Goal: Information Seeking & Learning: Learn about a topic

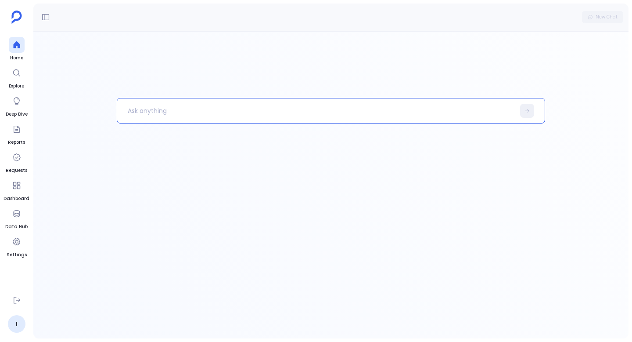
click at [191, 111] on p at bounding box center [316, 110] width 398 height 23
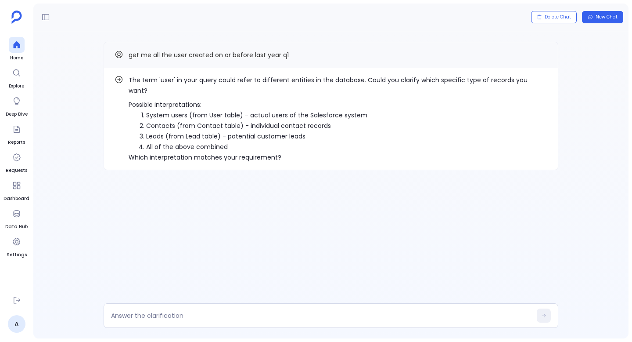
click at [160, 110] on li "System users (from User table) - actual users of the Salesforce system" at bounding box center [346, 115] width 401 height 11
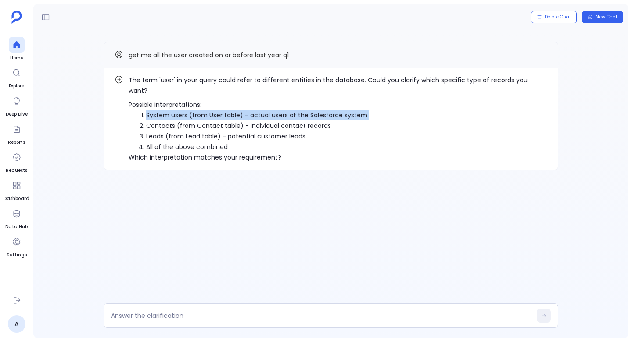
click at [160, 110] on li "System users (from User table) - actual users of the Salesforce system" at bounding box center [346, 115] width 401 height 11
copy ol "System users (from User table) - actual users of the Salesforce system"
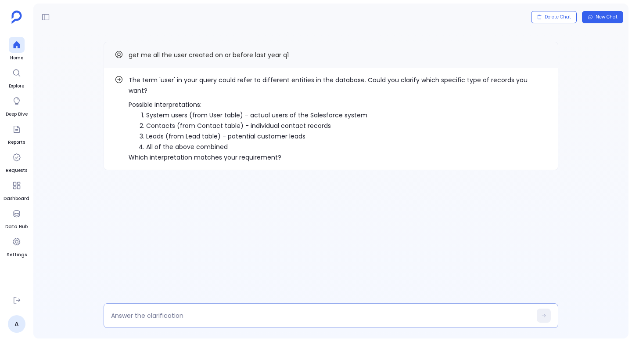
click at [173, 311] on textarea at bounding box center [321, 315] width 421 height 9
type textarea "System users (from User table) - actual users of the Salesforce system"
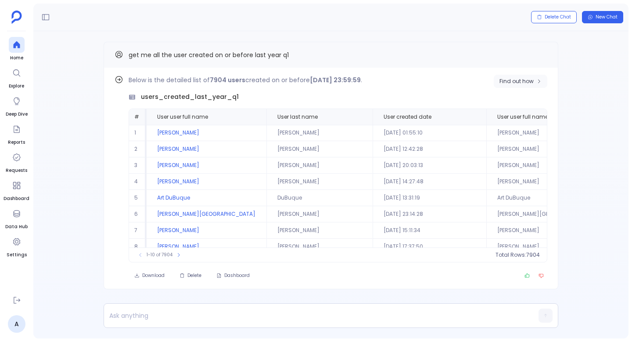
click at [540, 83] on icon "button" at bounding box center [538, 81] width 5 height 5
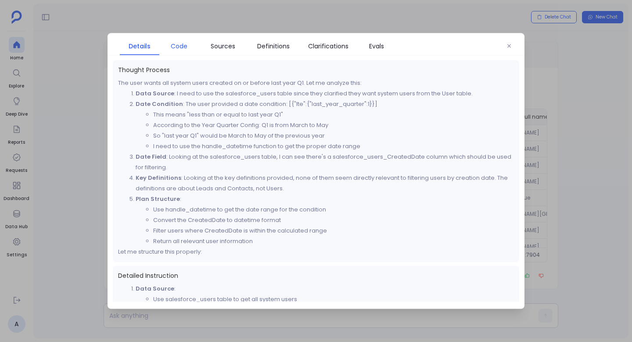
click at [185, 51] on link "Code" at bounding box center [179, 46] width 40 height 18
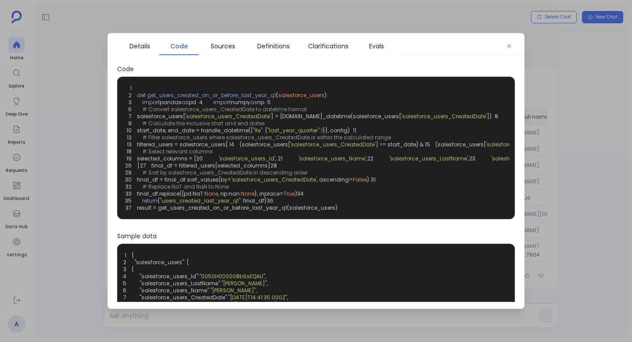
click at [486, 148] on span "'salesforce_users_CreatedDate'" at bounding box center [529, 143] width 86 height 7
click at [290, 148] on span "'salesforce_users_CreatedDate'" at bounding box center [333, 143] width 86 height 7
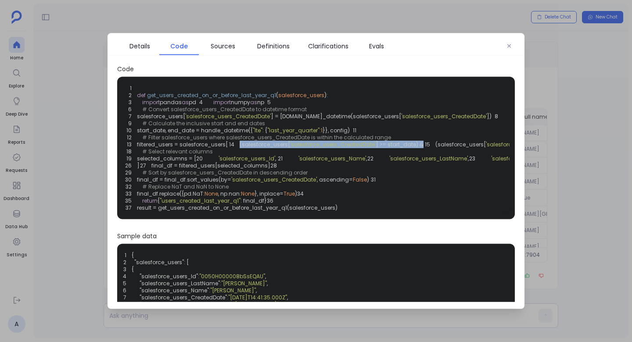
click at [290, 148] on span "'salesforce_users_CreatedDate'" at bounding box center [333, 143] width 86 height 7
click at [295, 134] on span ""last_year_quarter"" at bounding box center [293, 129] width 52 height 7
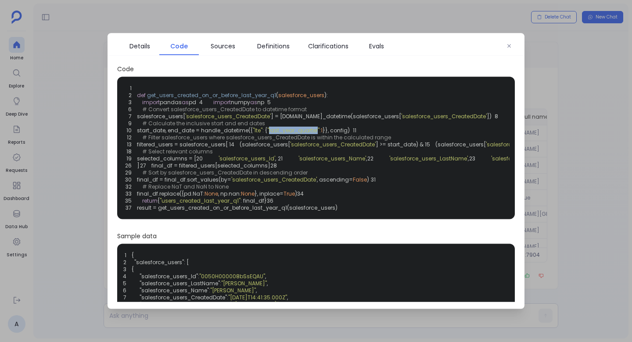
click at [295, 134] on span ""last_year_quarter"" at bounding box center [293, 129] width 52 height 7
click at [263, 134] on span ""lte"" at bounding box center [258, 129] width 10 height 7
click at [500, 48] on div "Details Code Sources Definitions Clarifications Evals" at bounding box center [316, 44] width 417 height 22
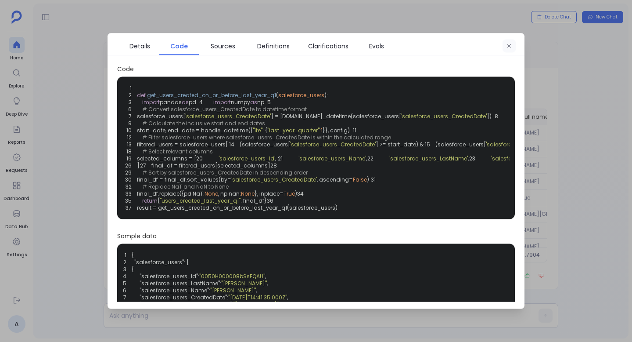
click at [504, 47] on button "button" at bounding box center [509, 46] width 13 height 13
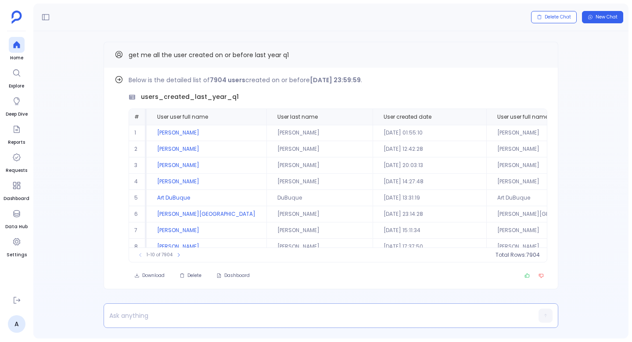
click at [263, 323] on div at bounding box center [314, 315] width 420 height 24
click at [263, 307] on div at bounding box center [314, 315] width 420 height 17
click at [264, 314] on p at bounding box center [314, 315] width 420 height 12
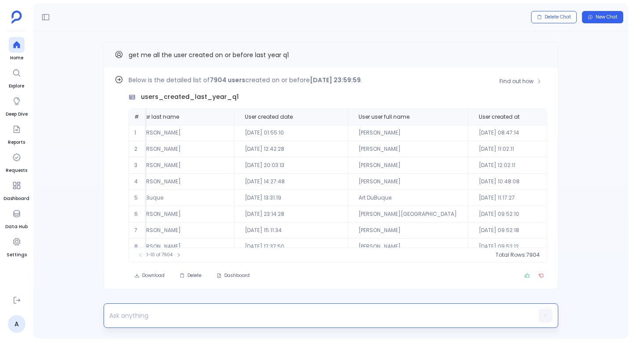
scroll to position [0, 158]
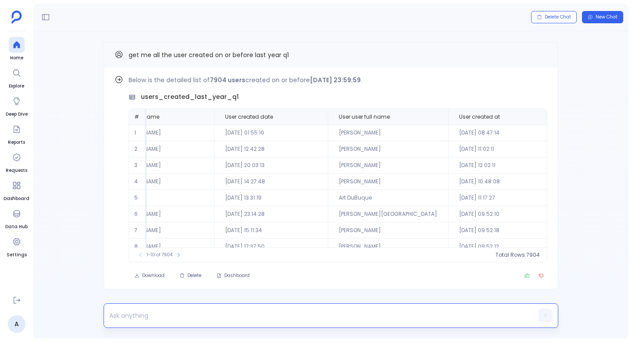
click at [229, 311] on p at bounding box center [314, 315] width 420 height 12
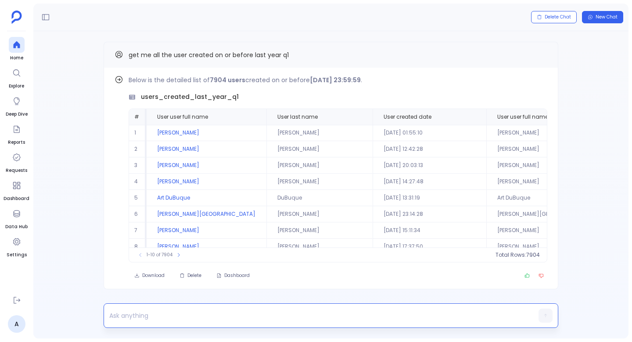
click at [185, 309] on p at bounding box center [314, 315] width 420 height 12
click at [135, 314] on p "now from the above table, add the associated opportunities details" at bounding box center [314, 315] width 420 height 12
click at [130, 316] on p "now from the above table, add the associated opportunities details" at bounding box center [314, 315] width 420 height 12
drag, startPoint x: 135, startPoint y: 314, endPoint x: 143, endPoint y: 316, distance: 7.8
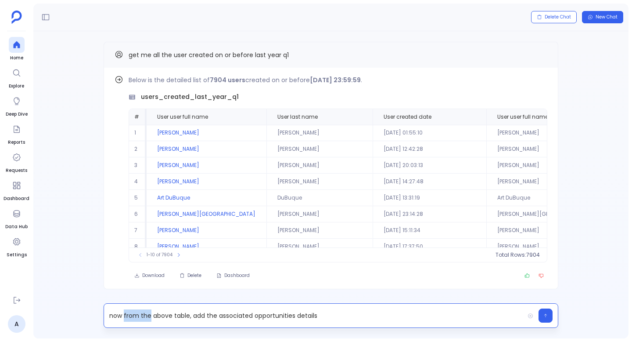
click at [143, 316] on p "now from the above table, add the associated opportunities details" at bounding box center [314, 315] width 420 height 12
click at [270, 316] on p "now in the above table, add the associated opportunities details" at bounding box center [314, 315] width 420 height 12
drag, startPoint x: 143, startPoint y: 316, endPoint x: 305, endPoint y: 314, distance: 162.4
click at [305, 314] on p "now in the above table, add the associated opportunities details" at bounding box center [314, 315] width 420 height 12
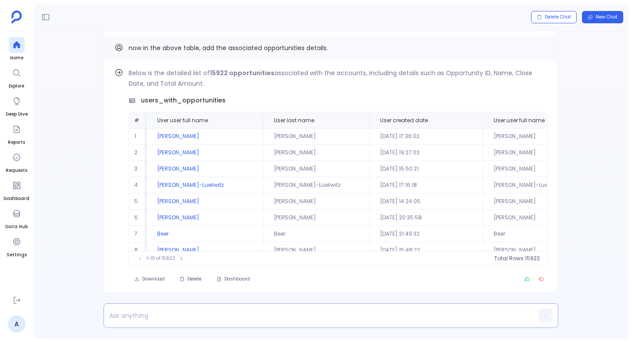
click at [231, 310] on p at bounding box center [314, 315] width 420 height 12
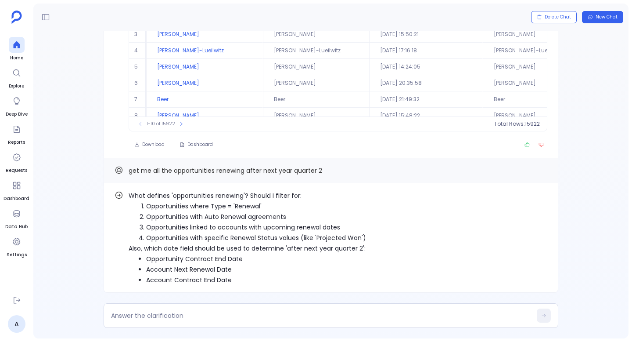
click at [277, 223] on li "Opportunities linked to accounts with upcoming renewal dates" at bounding box center [256, 227] width 220 height 11
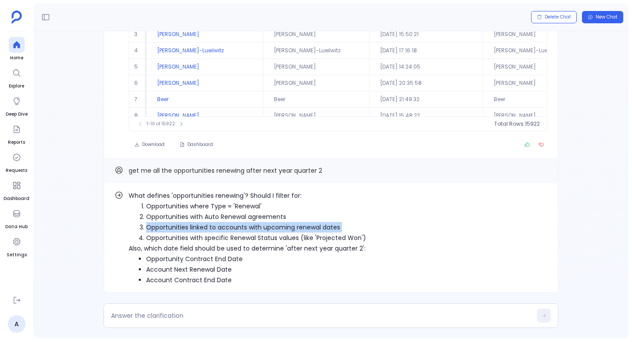
click at [277, 223] on li "Opportunities linked to accounts with upcoming renewal dates" at bounding box center [256, 227] width 220 height 11
copy ol "Opportunities linked to accounts with upcoming renewal dates"
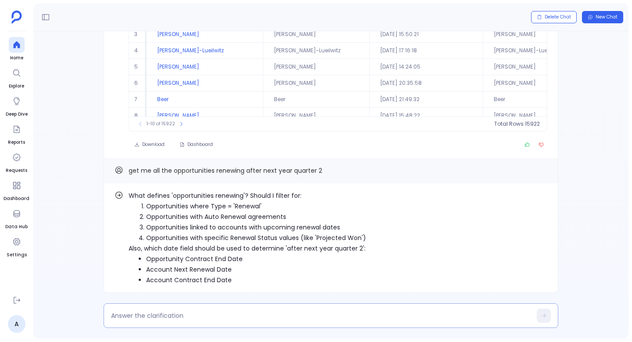
click at [208, 318] on textarea at bounding box center [321, 315] width 421 height 9
click at [224, 259] on li "Opportunity Contract End Date" at bounding box center [256, 258] width 220 height 11
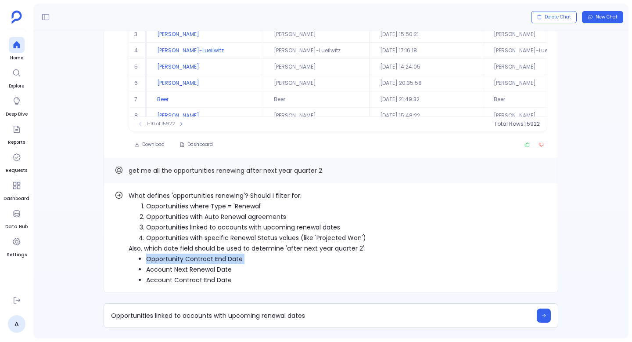
click at [224, 259] on li "Opportunity Contract End Date" at bounding box center [256, 258] width 220 height 11
click at [219, 266] on li "Account Next Renewal Date" at bounding box center [256, 269] width 220 height 11
copy ul "Account Next Renewal Date"
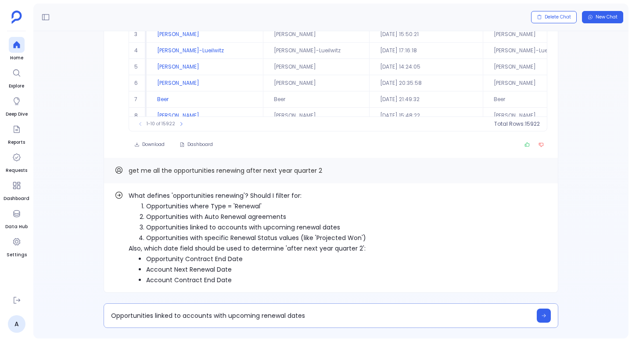
click at [311, 313] on textarea "Opportunities linked to accounts with upcoming renewal dates" at bounding box center [321, 315] width 421 height 9
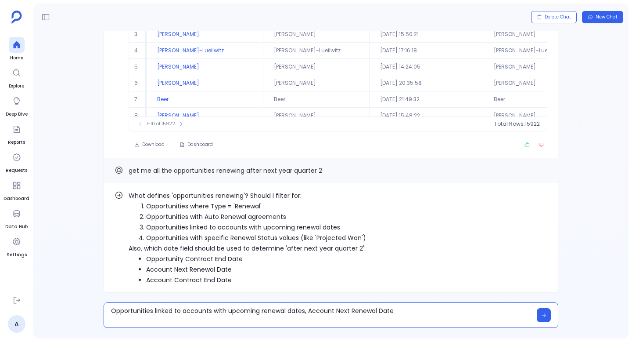
click at [307, 314] on textarea "Opportunities linked to accounts with upcoming renewal dates, Account Next Rene…" at bounding box center [321, 315] width 421 height 18
type textarea "Opportunities linked to accounts with upcoming renewal dates, use Account Next …"
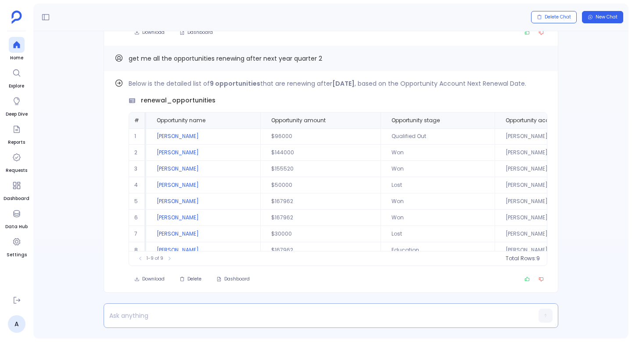
click at [225, 317] on p at bounding box center [314, 315] width 420 height 12
click at [179, 312] on p at bounding box center [314, 315] width 420 height 12
click at [247, 309] on p at bounding box center [314, 315] width 420 height 12
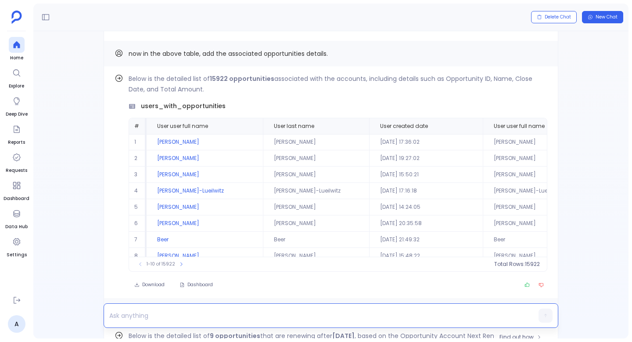
scroll to position [-253, 0]
click at [200, 102] on span "users_with_opportunities" at bounding box center [183, 106] width 85 height 9
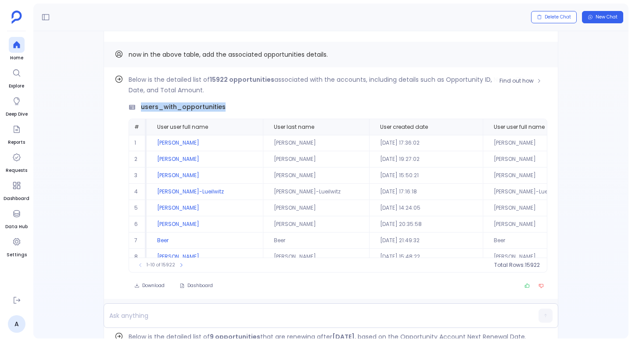
copy span "users_with_opportunities"
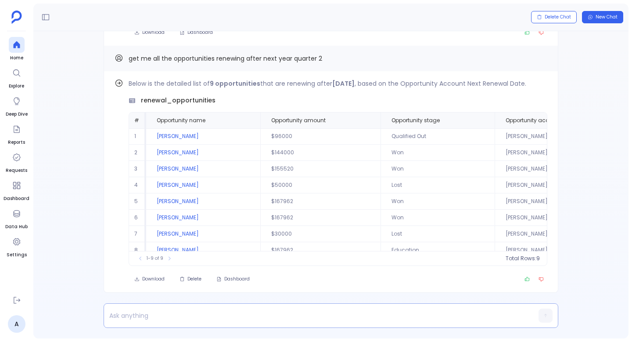
click at [138, 309] on p at bounding box center [314, 315] width 420 height 12
paste p
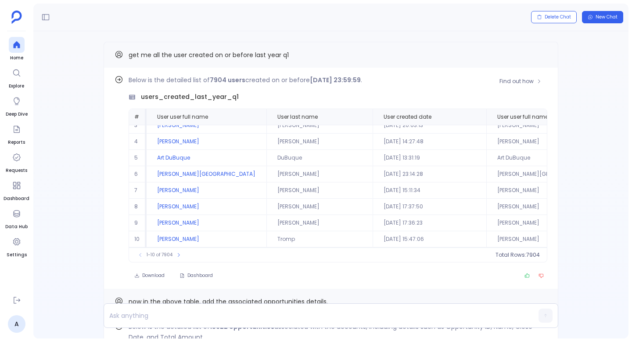
scroll to position [-752, 0]
click at [501, 78] on span "Find out how" at bounding box center [517, 81] width 34 height 7
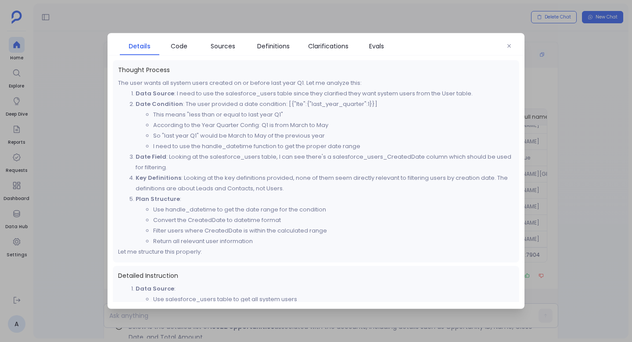
drag, startPoint x: 509, startPoint y: 43, endPoint x: 503, endPoint y: 46, distance: 6.9
click at [509, 43] on button "button" at bounding box center [509, 46] width 13 height 13
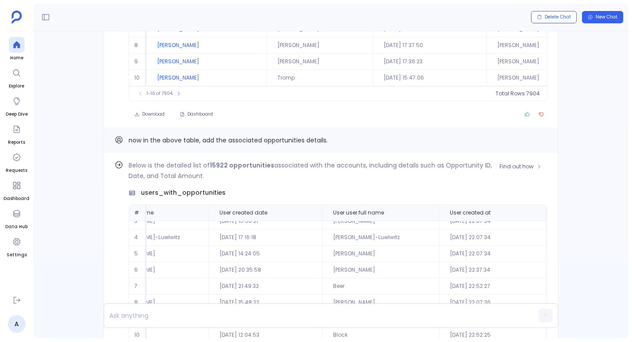
scroll to position [-579, 0]
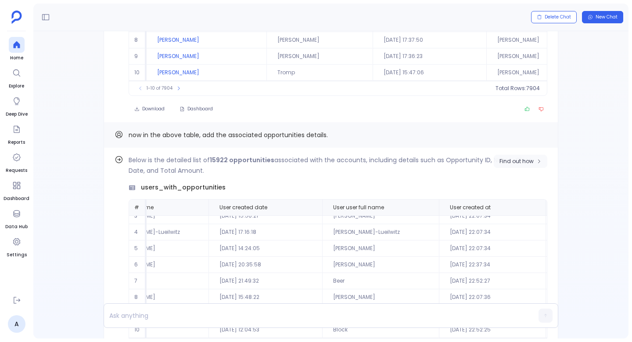
click at [507, 158] on span "Find out how" at bounding box center [517, 161] width 34 height 7
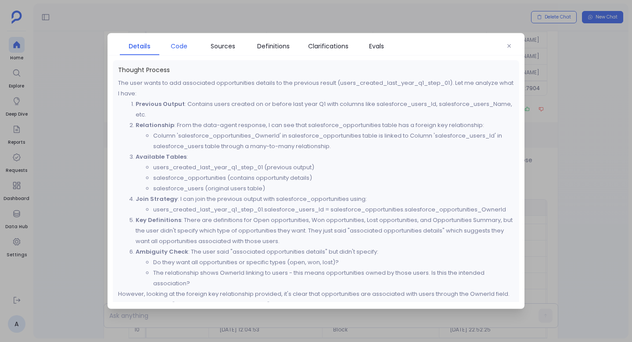
click at [190, 47] on span "Code" at bounding box center [179, 46] width 31 height 10
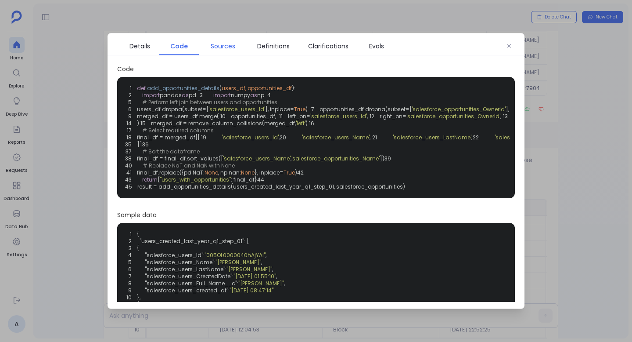
click at [226, 49] on span "Sources" at bounding box center [223, 46] width 25 height 10
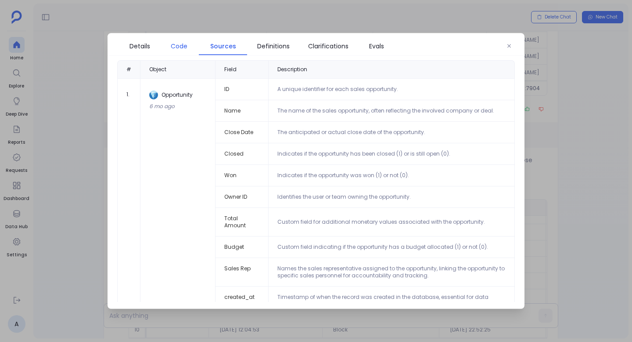
click at [192, 49] on span "Code" at bounding box center [179, 46] width 31 height 10
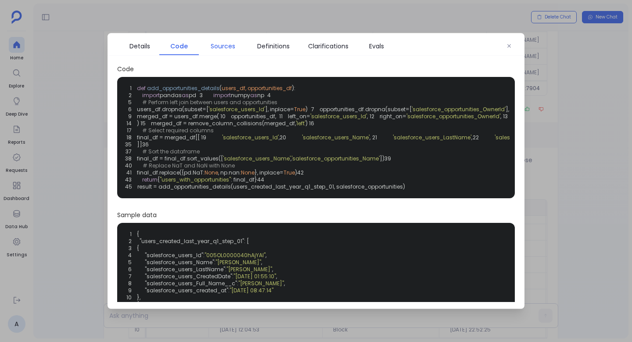
click at [224, 46] on span "Sources" at bounding box center [223, 46] width 25 height 10
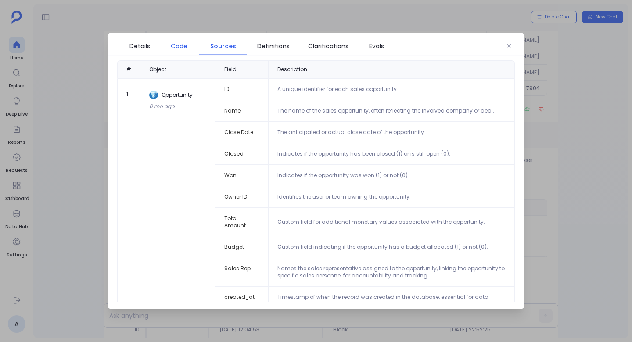
click at [178, 42] on span "Code" at bounding box center [179, 46] width 17 height 10
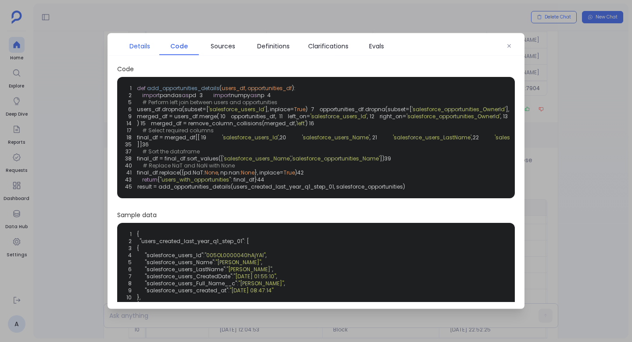
click at [136, 47] on span "Details" at bounding box center [140, 46] width 21 height 10
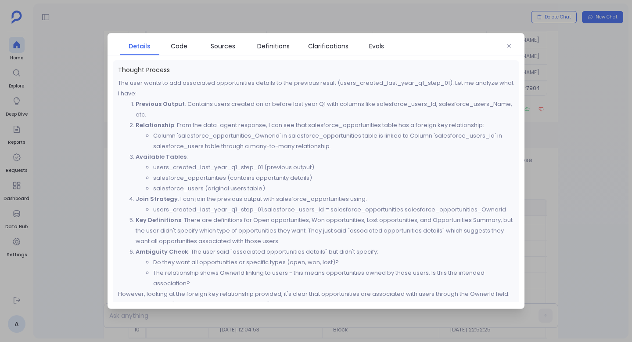
click at [333, 63] on div "Thought Process The user wants to add associated opportunities details to the p…" at bounding box center [316, 199] width 406 height 279
click at [333, 51] on link "Clarifications" at bounding box center [328, 46] width 57 height 18
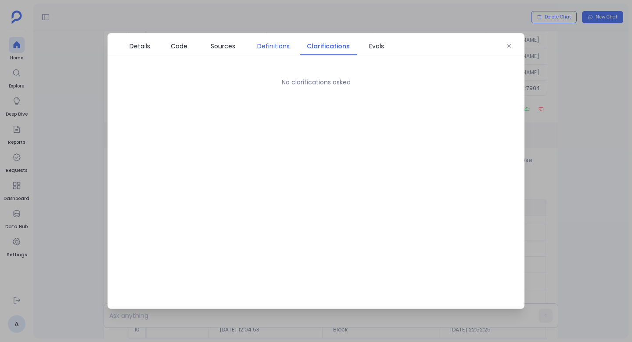
click at [285, 43] on span "Definitions" at bounding box center [273, 46] width 32 height 10
click at [219, 48] on span "Sources" at bounding box center [223, 46] width 25 height 10
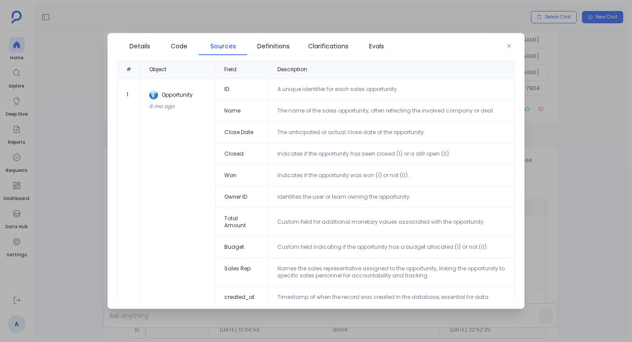
scroll to position [47, 0]
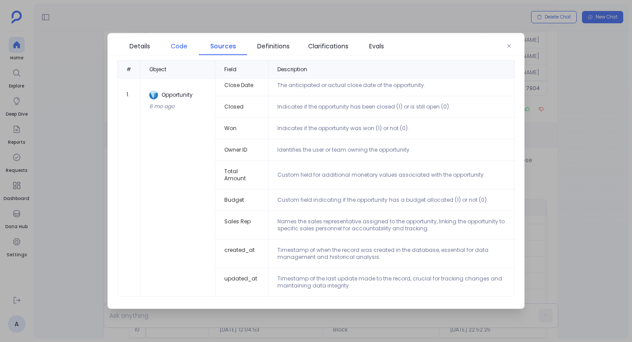
click at [191, 44] on span "Code" at bounding box center [179, 46] width 31 height 10
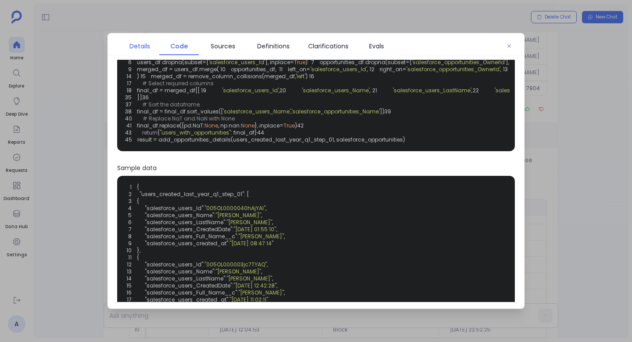
click at [138, 46] on span "Details" at bounding box center [140, 46] width 21 height 10
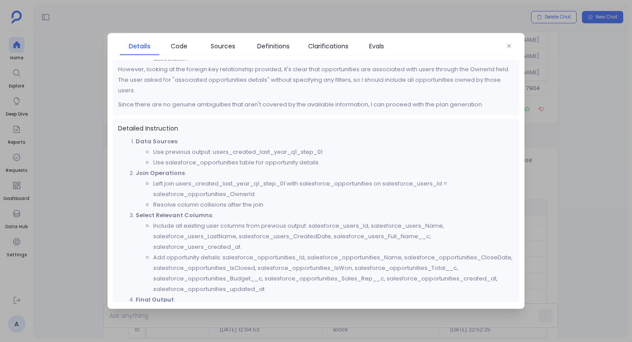
scroll to position [326, 0]
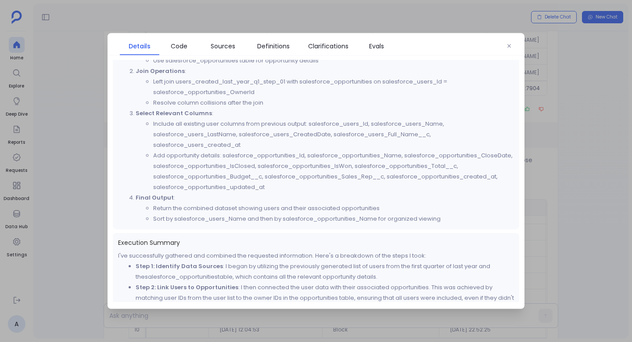
click at [181, 29] on div at bounding box center [316, 171] width 632 height 342
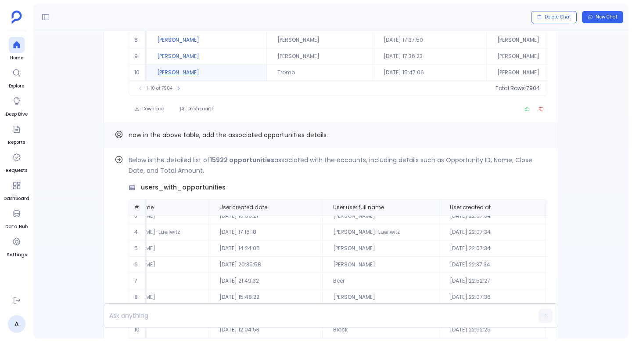
click at [181, 65] on td "Allan Tromp" at bounding box center [207, 73] width 120 height 16
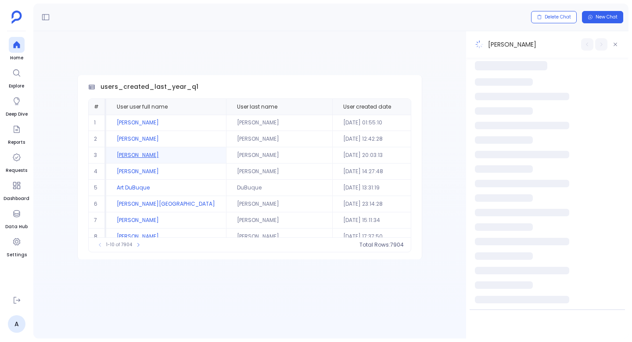
scroll to position [42, 0]
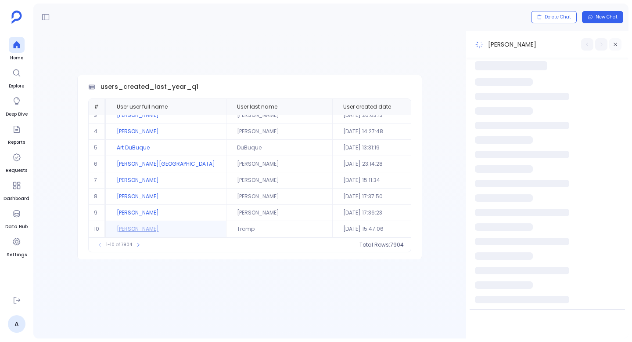
click at [613, 47] on icon "button" at bounding box center [615, 44] width 5 height 5
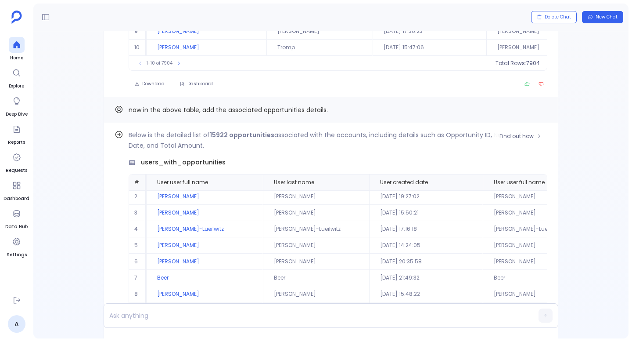
scroll to position [-550, 0]
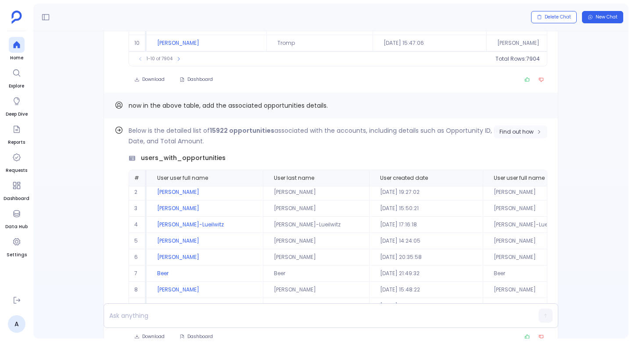
click at [520, 128] on span "Find out how" at bounding box center [517, 131] width 34 height 7
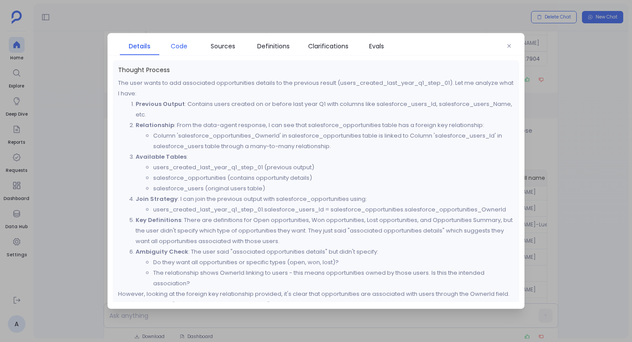
click at [182, 49] on span "Code" at bounding box center [179, 46] width 17 height 10
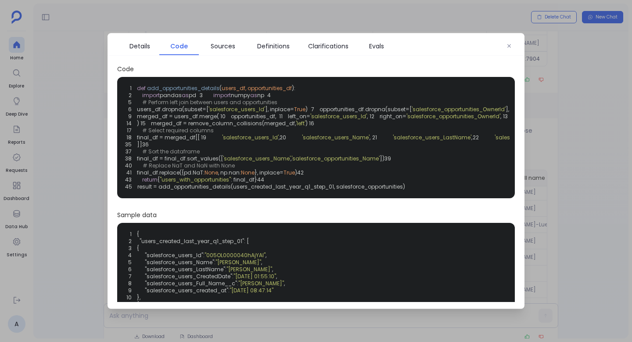
click at [230, 86] on span "users_df, opportunities_df" at bounding box center [257, 87] width 70 height 7
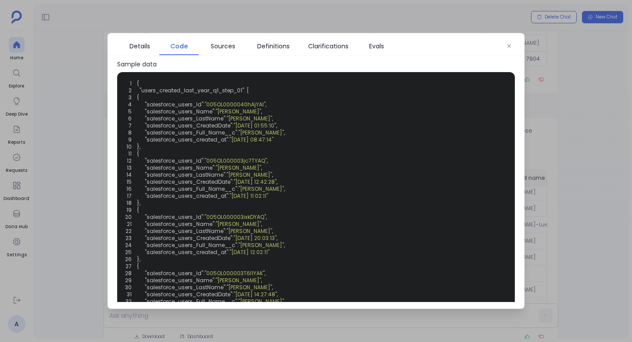
scroll to position [138, 0]
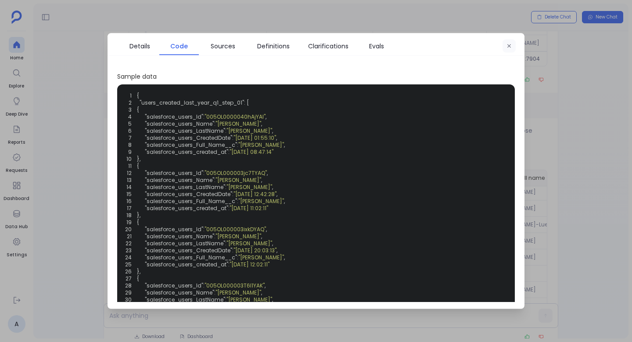
click at [508, 43] on button "button" at bounding box center [509, 46] width 13 height 13
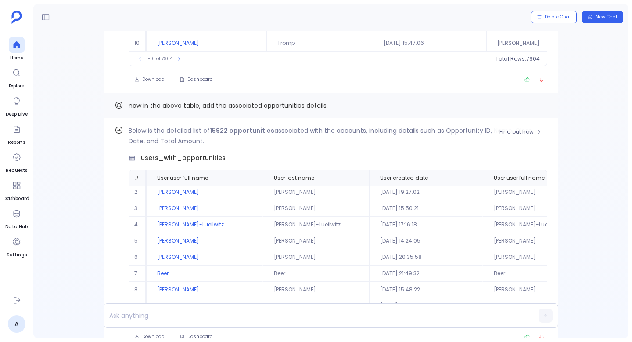
scroll to position [-756, 0]
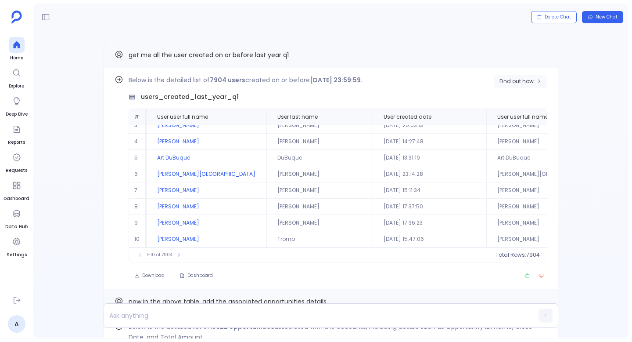
click at [507, 76] on button "Find out how" at bounding box center [521, 81] width 54 height 13
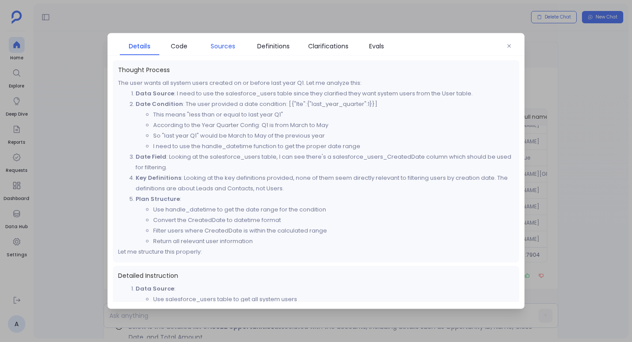
click at [230, 44] on span "Sources" at bounding box center [223, 46] width 25 height 10
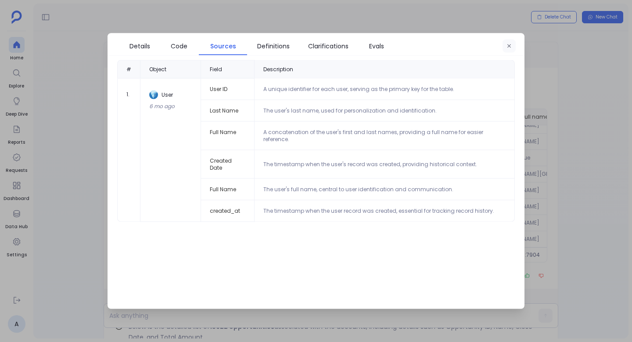
click at [511, 45] on icon "button" at bounding box center [509, 45] width 5 height 5
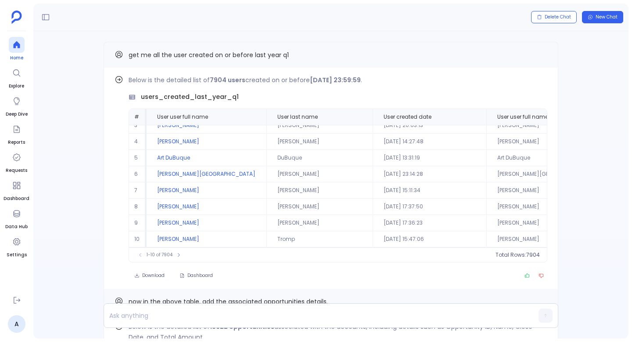
click at [19, 48] on icon at bounding box center [16, 44] width 9 height 9
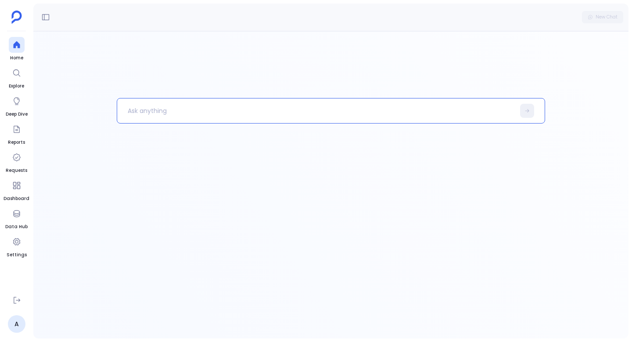
click at [187, 117] on p at bounding box center [316, 110] width 398 height 23
drag, startPoint x: 11, startPoint y: 215, endPoint x: 36, endPoint y: 263, distance: 54.8
click at [11, 215] on div at bounding box center [17, 213] width 16 height 16
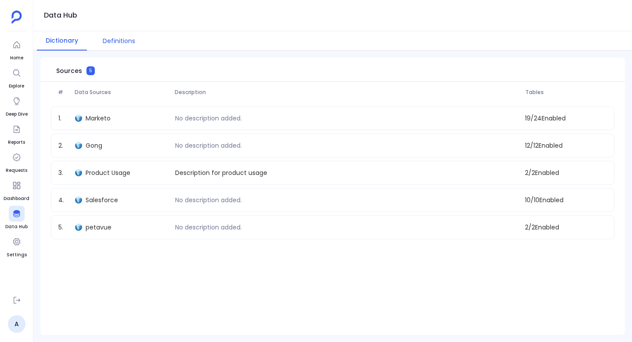
click at [119, 41] on button "Definitions" at bounding box center [119, 40] width 50 height 19
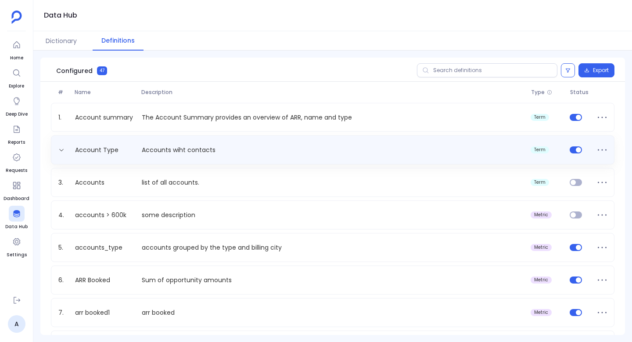
drag, startPoint x: 119, startPoint y: 150, endPoint x: 211, endPoint y: 141, distance: 92.1
click at [211, 141] on div "Account Type Accounts wiht contacts term" at bounding box center [333, 149] width 564 height 29
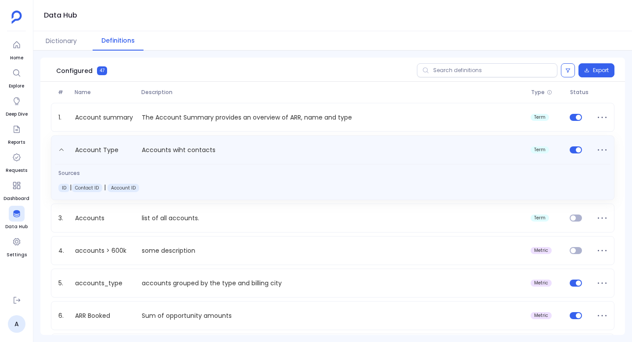
click at [150, 151] on p "Accounts wiht contacts" at bounding box center [332, 151] width 389 height 14
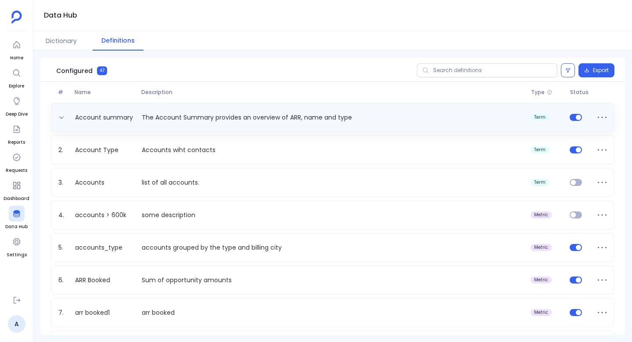
click at [142, 114] on p "The Account Summary provides an overview of ARR, name and type" at bounding box center [332, 117] width 389 height 9
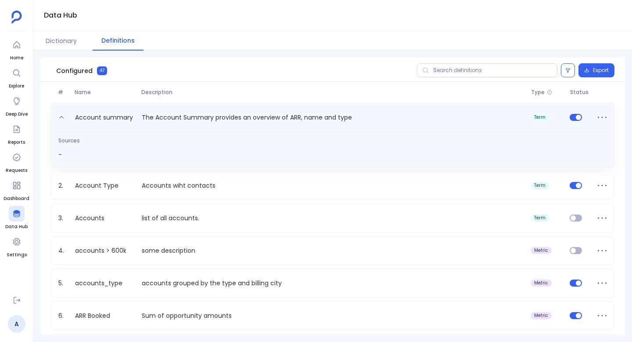
click at [155, 118] on p "The Account Summary provides an overview of ARR, name and type" at bounding box center [332, 119] width 389 height 14
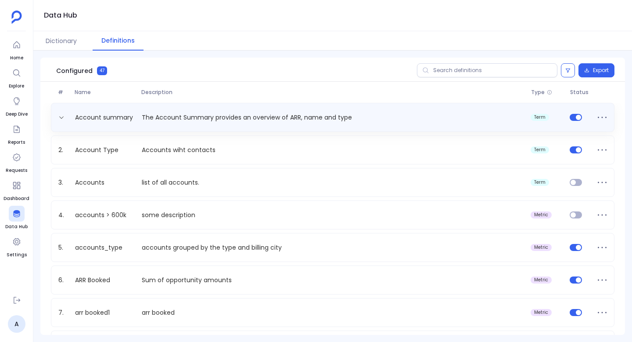
click at [153, 116] on p "The Account Summary provides an overview of ARR, name and type" at bounding box center [332, 117] width 389 height 9
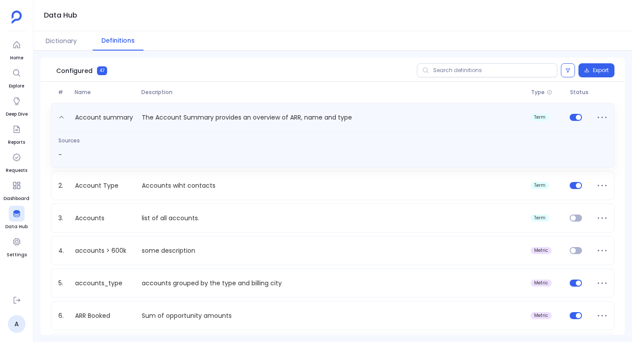
click at [117, 110] on div "Account summary The Account Summary provides an overview of ARR, name and type …" at bounding box center [333, 117] width 556 height 18
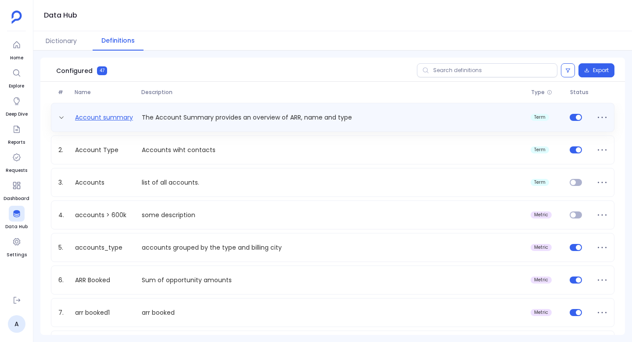
click at [117, 116] on link "Account summary" at bounding box center [104, 117] width 65 height 9
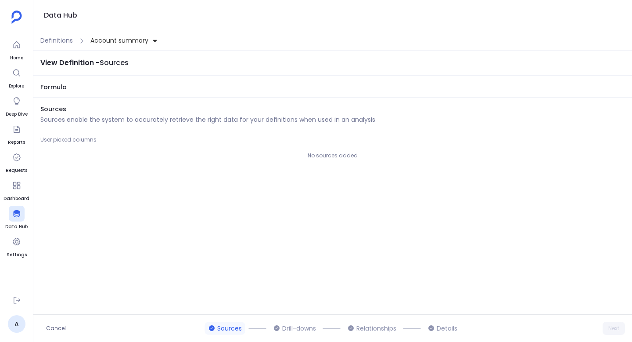
click at [117, 116] on p "Sources enable the system to accurately retrieve the right data for your defini…" at bounding box center [207, 119] width 335 height 9
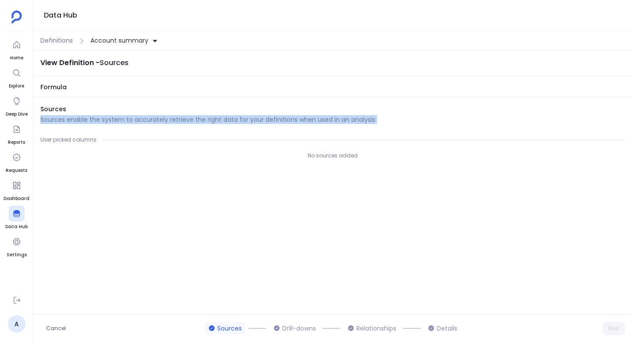
click at [117, 116] on p "Sources enable the system to accurately retrieve the right data for your defini…" at bounding box center [207, 119] width 335 height 9
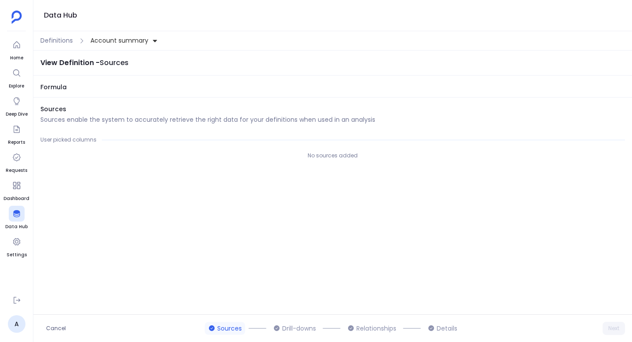
click at [74, 83] on span "Formula" at bounding box center [332, 87] width 585 height 9
click at [115, 46] on button "Account summary" at bounding box center [124, 40] width 71 height 14
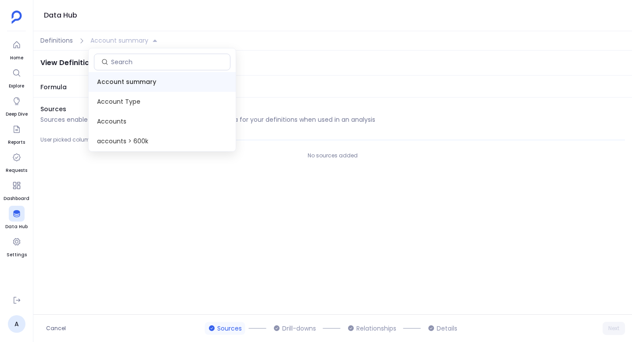
click at [107, 90] on span "Account summary" at bounding box center [162, 82] width 147 height 20
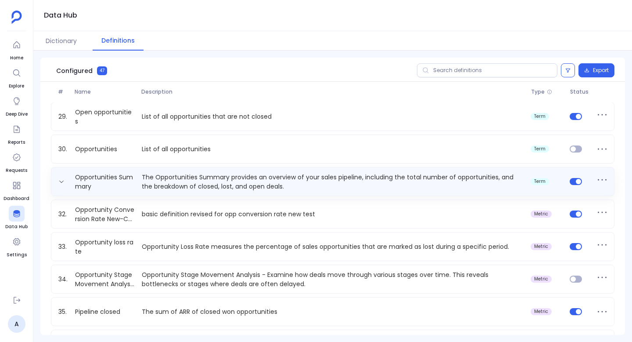
scroll to position [902, 0]
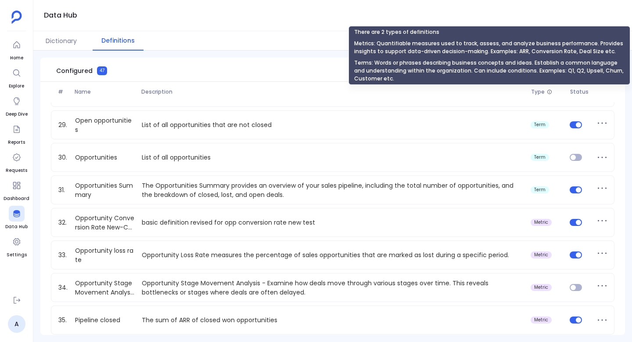
click at [547, 90] on icon at bounding box center [550, 91] width 6 height 5
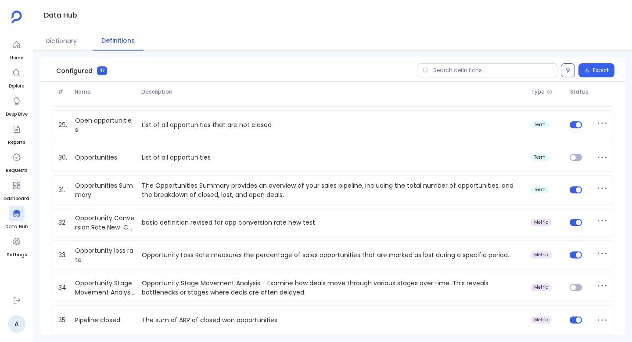
click at [573, 70] on div "Export" at bounding box center [516, 70] width 198 height 14
click at [565, 70] on icon at bounding box center [567, 70] width 5 height 5
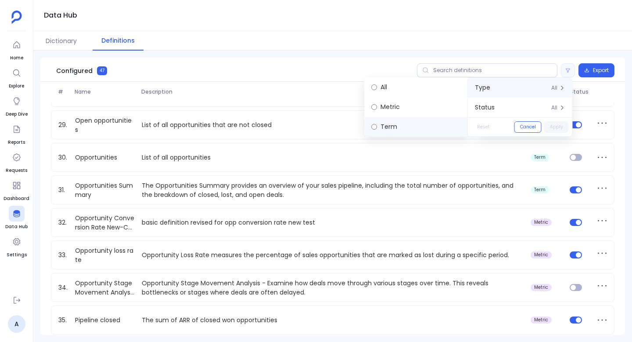
click at [423, 121] on label "Term" at bounding box center [416, 127] width 105 height 20
click at [554, 126] on button "Apply" at bounding box center [556, 126] width 25 height 11
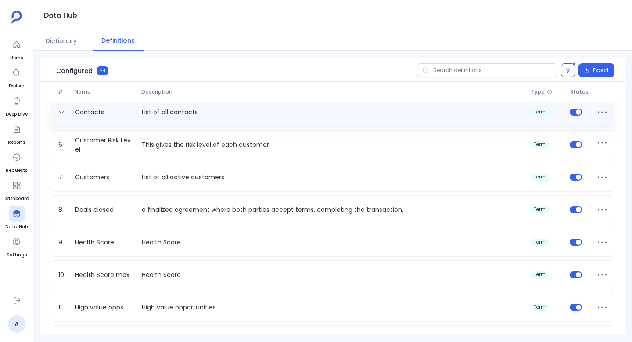
scroll to position [75, 0]
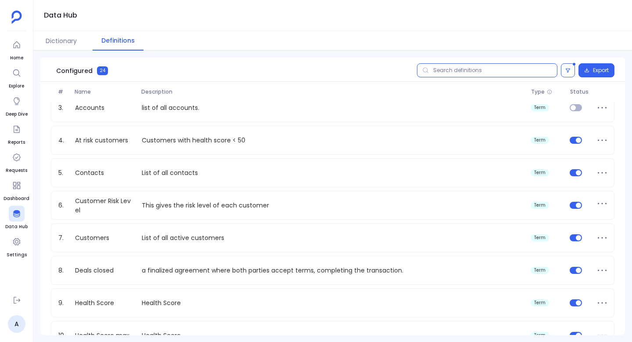
click at [475, 72] on input "text" at bounding box center [487, 70] width 140 height 14
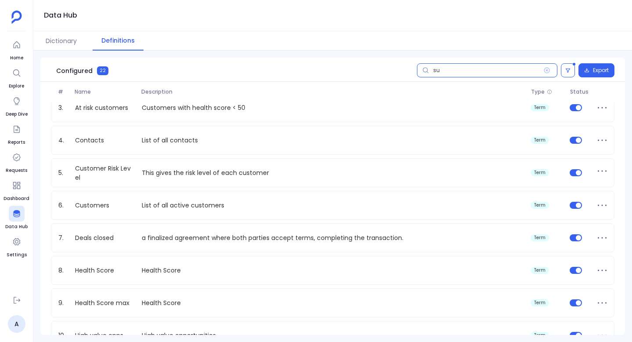
scroll to position [0, 0]
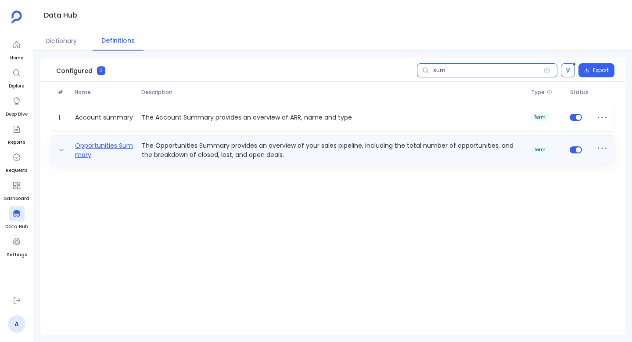
type input "sum"
click at [104, 150] on link "Opportunities Summary" at bounding box center [105, 150] width 67 height 18
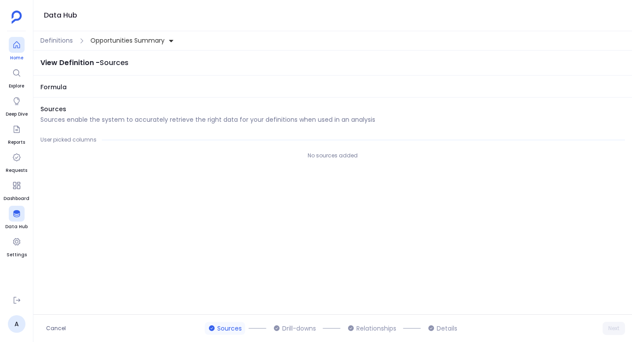
click at [17, 57] on span "Home" at bounding box center [17, 57] width 16 height 7
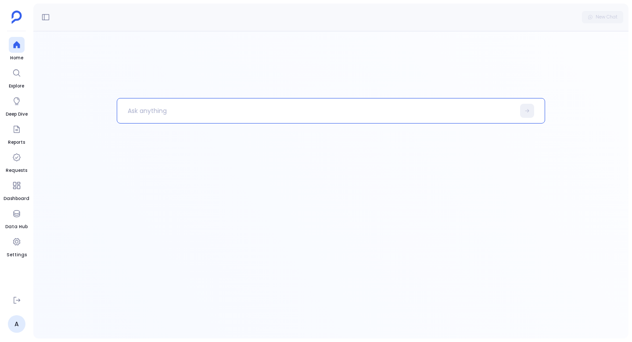
click at [160, 117] on p at bounding box center [316, 110] width 398 height 23
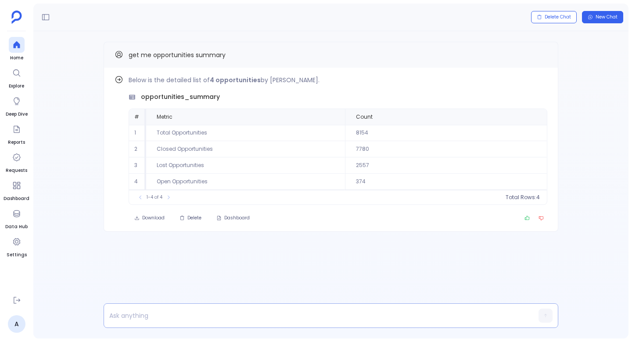
click at [231, 316] on p at bounding box center [314, 315] width 420 height 12
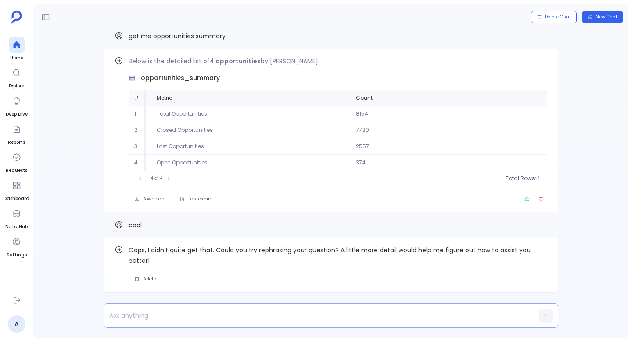
click at [135, 310] on p at bounding box center [314, 315] width 420 height 12
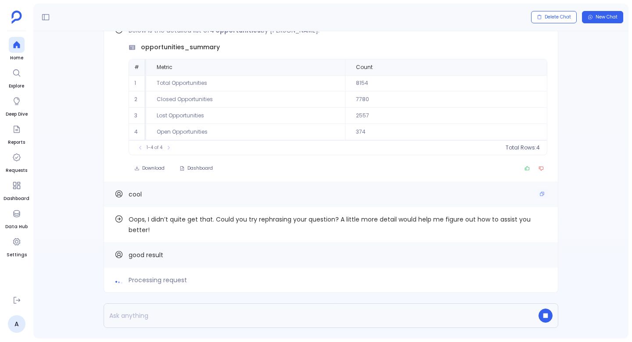
click at [208, 194] on div "cool" at bounding box center [331, 193] width 433 height 11
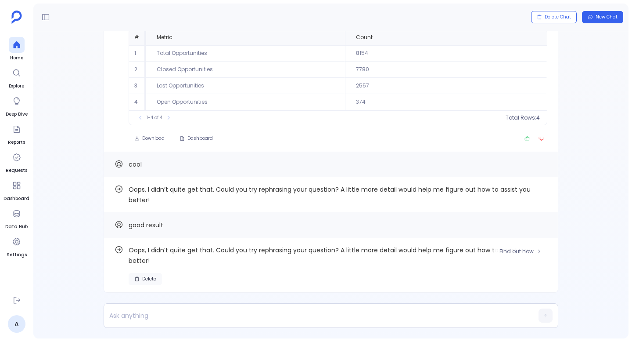
click at [145, 281] on span "Delete" at bounding box center [149, 279] width 14 height 6
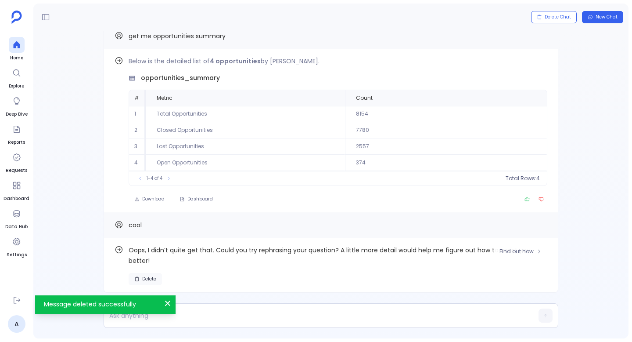
click at [146, 278] on span "Delete" at bounding box center [149, 279] width 14 height 6
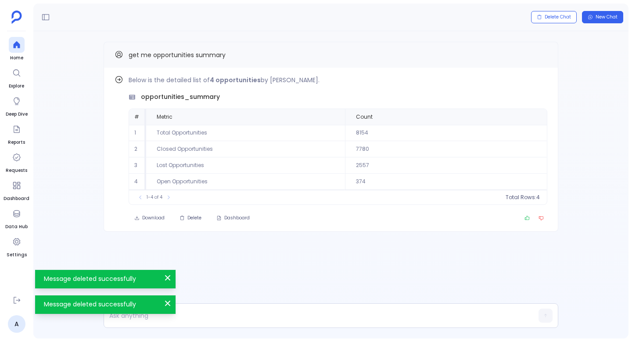
click at [165, 306] on div "Message deleted successfully Close Message deleted successfully Close" at bounding box center [341, 291] width 632 height 65
click at [169, 277] on icon "Message deleted successfully" at bounding box center [167, 277] width 9 height 9
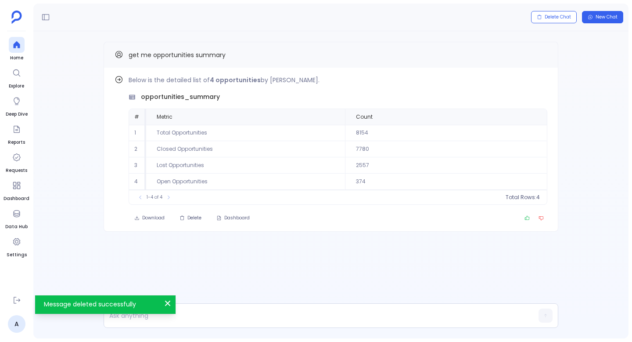
click at [169, 298] on div "Message deleted successfully Close" at bounding box center [105, 304] width 140 height 18
click at [169, 299] on icon "Message deleted successfully" at bounding box center [167, 303] width 9 height 9
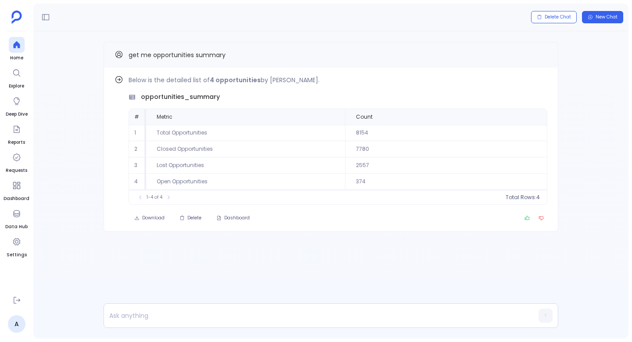
drag, startPoint x: 14, startPoint y: 50, endPoint x: 31, endPoint y: 167, distance: 117.9
click at [14, 50] on div at bounding box center [17, 45] width 16 height 16
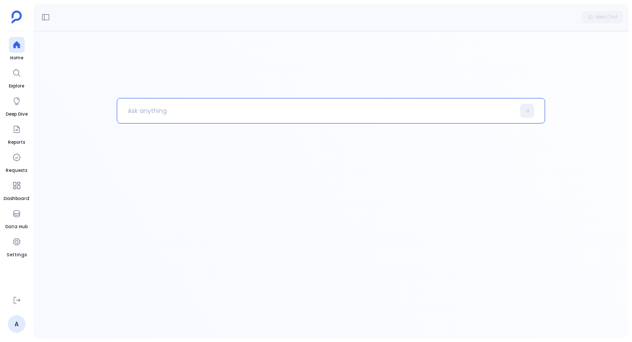
click at [157, 119] on p at bounding box center [316, 110] width 398 height 23
click at [201, 110] on p at bounding box center [316, 110] width 398 height 23
click at [180, 113] on p "get me accounts created in last 2 years with arr more than" at bounding box center [311, 110] width 389 height 23
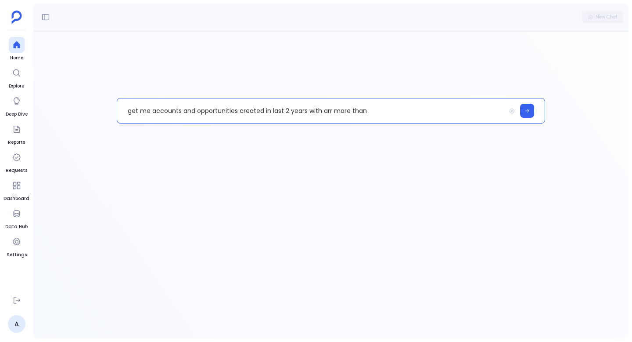
click at [362, 110] on p "get me accounts and opportunities created in last 2 years with arr more than" at bounding box center [311, 110] width 389 height 23
click at [375, 114] on p "get me accounts and opportunities created in last 2 years with arr more than" at bounding box center [311, 110] width 389 height 23
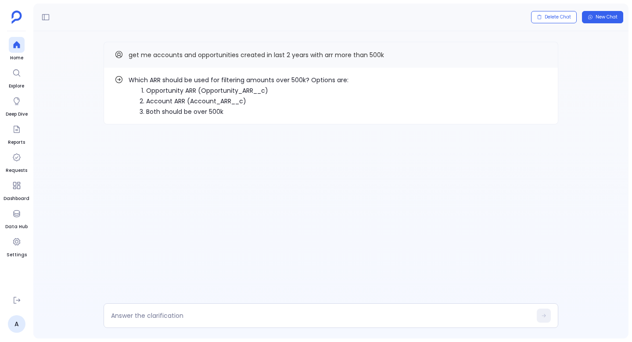
click at [179, 100] on li "Account ARR (Account_ARR__c)" at bounding box center [247, 101] width 202 height 11
copy ol "Account ARR (Account_ARR__c)"
click at [180, 318] on textarea at bounding box center [321, 315] width 421 height 9
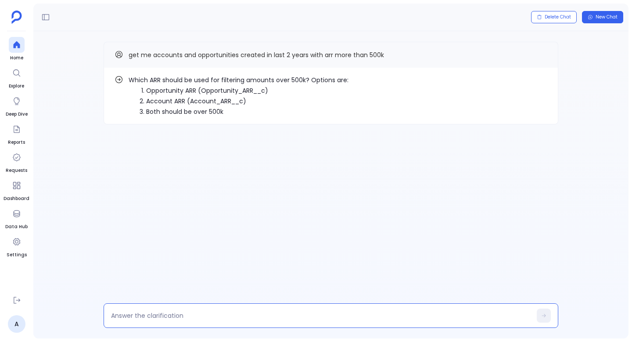
type textarea "Account ARR (Account_ARR__c)"
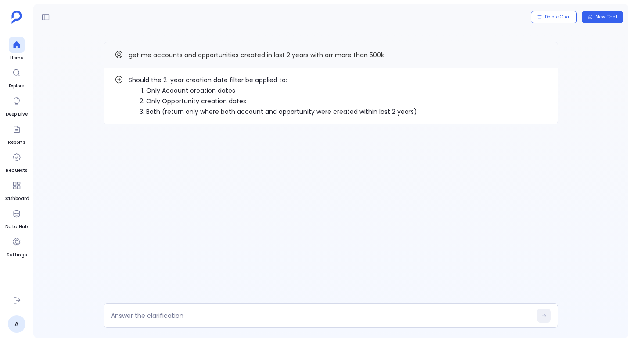
click at [194, 99] on li "Only Opportunity creation dates" at bounding box center [281, 101] width 271 height 11
copy ol "Only Opportunity creation dates"
click at [183, 319] on div at bounding box center [331, 315] width 455 height 25
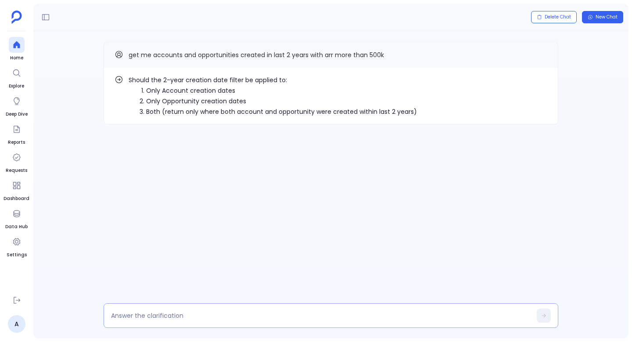
click at [183, 319] on textarea at bounding box center [321, 315] width 421 height 9
click at [193, 89] on li "Only Account creation dates" at bounding box center [281, 90] width 271 height 11
copy ol "Only Account creation dates"
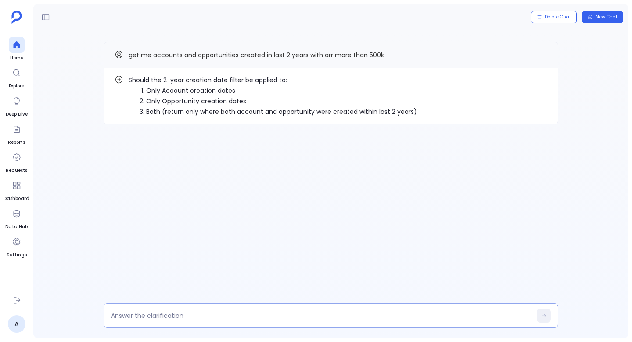
click at [158, 314] on textarea at bounding box center [321, 315] width 421 height 9
type textarea "Only Account creation dates"
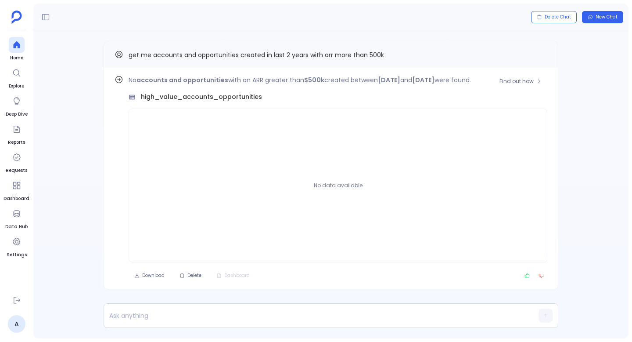
click at [353, 181] on p "No data available" at bounding box center [338, 185] width 49 height 18
click at [514, 76] on button "Find out how" at bounding box center [521, 81] width 54 height 13
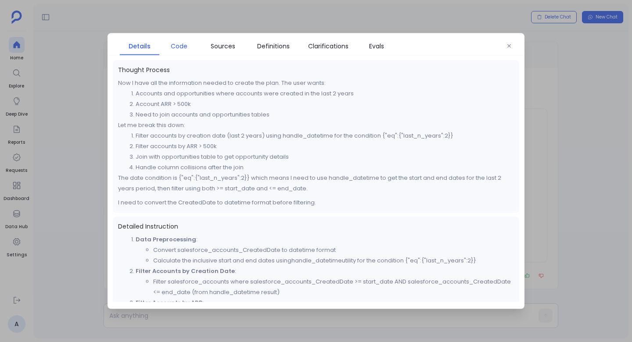
drag, startPoint x: 179, startPoint y: 43, endPoint x: 186, endPoint y: 51, distance: 11.2
click at [179, 43] on span "Code" at bounding box center [179, 46] width 17 height 10
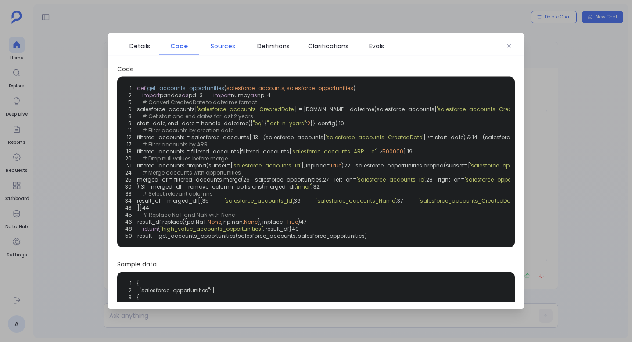
click at [229, 43] on span "Sources" at bounding box center [223, 46] width 25 height 10
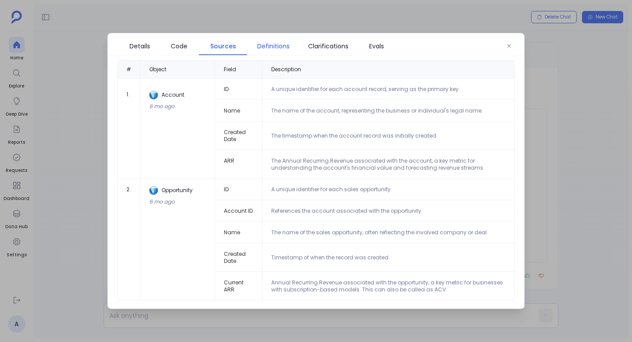
click at [288, 49] on span "Definitions" at bounding box center [273, 46] width 32 height 10
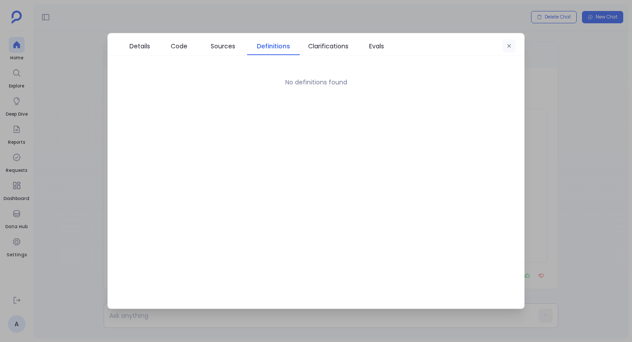
click at [509, 49] on button "button" at bounding box center [509, 46] width 13 height 13
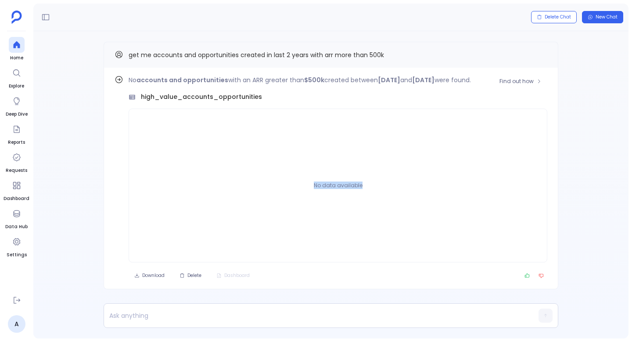
click at [360, 182] on p "No data available" at bounding box center [338, 185] width 49 height 18
click at [168, 318] on p at bounding box center [314, 315] width 420 height 12
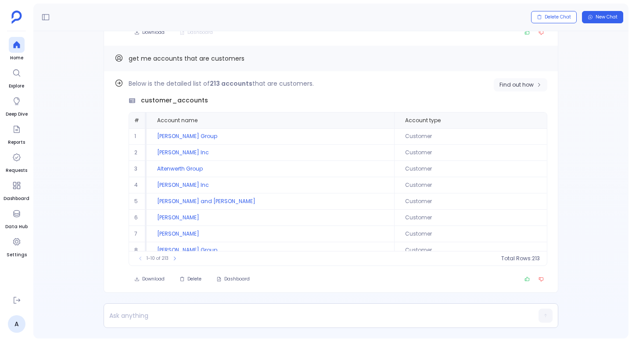
click at [518, 86] on span "Find out how" at bounding box center [517, 84] width 34 height 7
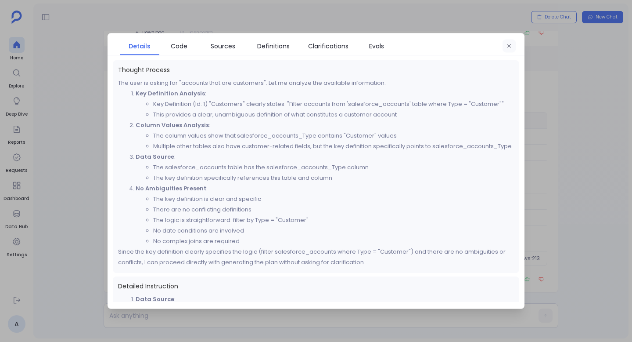
click at [510, 44] on icon "button" at bounding box center [509, 45] width 5 height 5
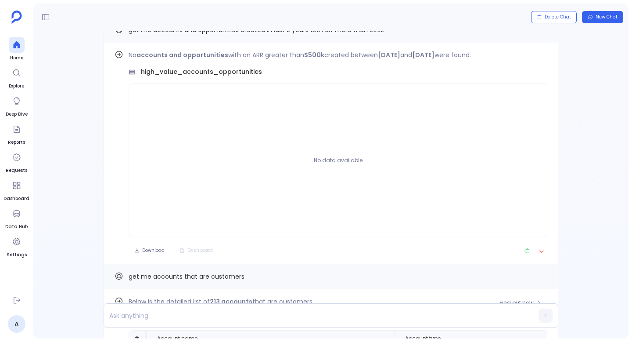
scroll to position [-243, 0]
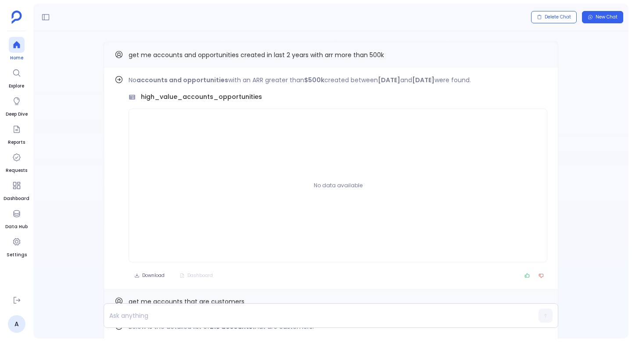
click at [10, 38] on div at bounding box center [17, 45] width 16 height 16
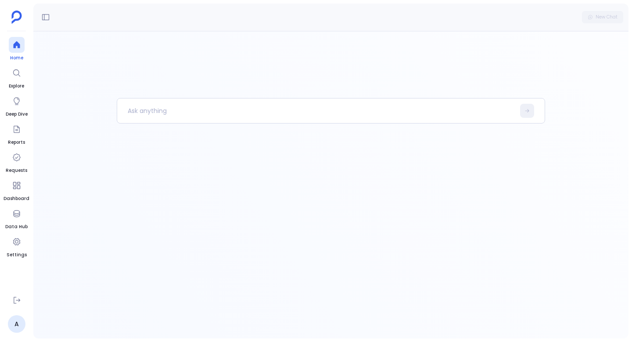
click at [20, 40] on icon at bounding box center [16, 44] width 9 height 9
click at [16, 50] on div at bounding box center [17, 45] width 16 height 16
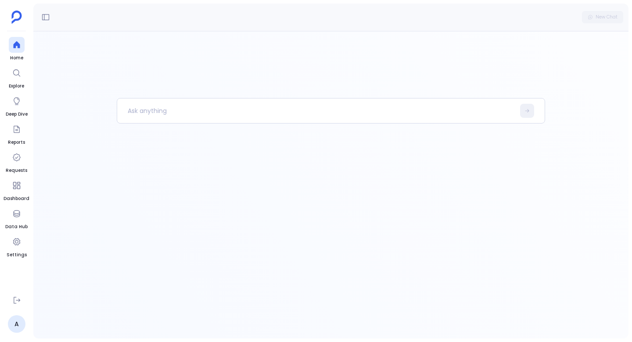
click at [19, 16] on img at bounding box center [16, 17] width 11 height 13
click at [19, 54] on span "Home" at bounding box center [17, 57] width 16 height 7
click at [19, 76] on icon at bounding box center [16, 72] width 9 height 9
click at [20, 44] on icon at bounding box center [16, 44] width 9 height 9
click at [20, 43] on icon at bounding box center [16, 44] width 9 height 9
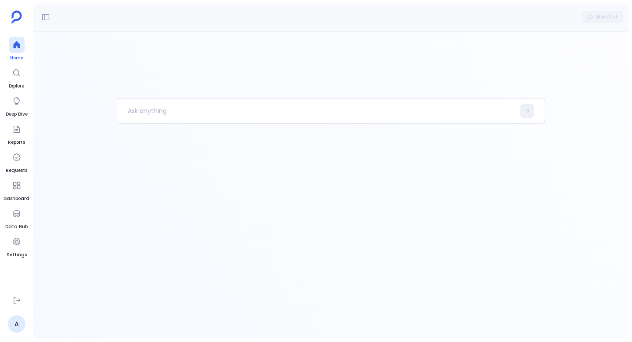
click at [20, 43] on icon at bounding box center [16, 44] width 9 height 9
click at [121, 104] on p at bounding box center [316, 110] width 398 height 23
click at [10, 47] on div at bounding box center [17, 45] width 16 height 16
click at [12, 41] on icon at bounding box center [16, 44] width 9 height 9
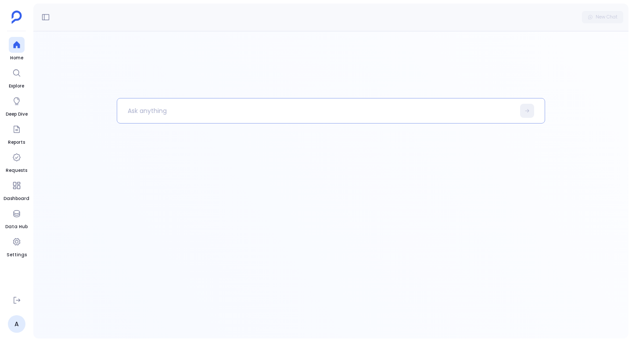
click at [162, 119] on p at bounding box center [316, 110] width 398 height 23
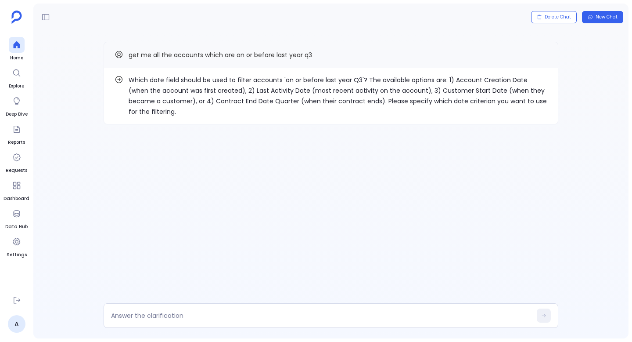
click at [470, 79] on p "Which date field should be used to filter accounts 'on or before last year Q3'?…" at bounding box center [338, 96] width 419 height 42
drag, startPoint x: 470, startPoint y: 79, endPoint x: 507, endPoint y: 79, distance: 37.3
click at [507, 79] on p "Which date field should be used to filter accounts 'on or before last year Q3'?…" at bounding box center [338, 96] width 419 height 42
copy p "Account Creation Date"
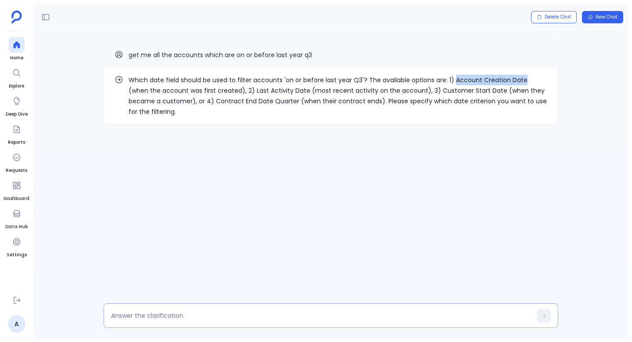
click at [216, 317] on textarea at bounding box center [321, 315] width 421 height 9
type textarea "Account Creation Date"
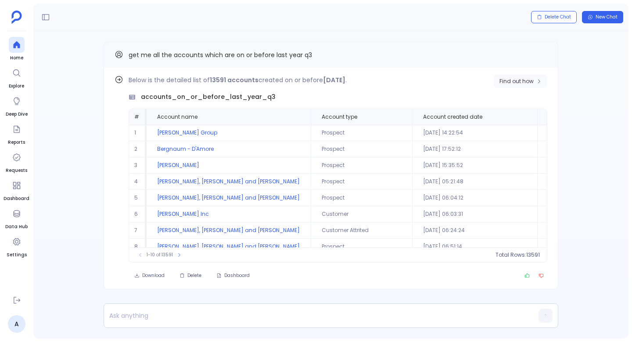
click at [510, 83] on span "Find out how" at bounding box center [517, 81] width 34 height 7
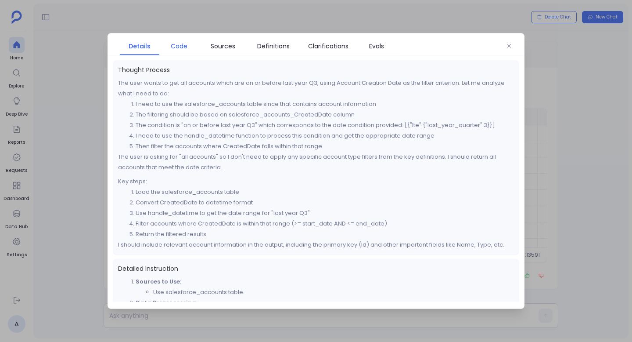
click at [194, 48] on span "Code" at bounding box center [179, 46] width 31 height 10
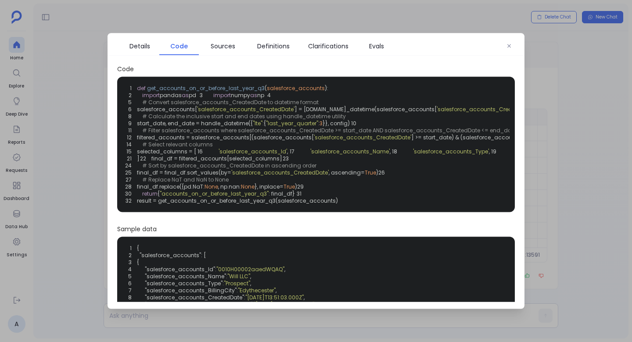
click at [283, 149] on div "1 def get_accounts_on_or_before_last_year_q3 ( salesforce_accounts ): 2 import …" at bounding box center [315, 144] width 387 height 125
click at [283, 148] on div "1 def get_accounts_on_or_before_last_year_q3 ( salesforce_accounts ): 2 import …" at bounding box center [315, 144] width 387 height 125
click at [283, 127] on span ""last_year_quarter"" at bounding box center [292, 122] width 52 height 7
click at [263, 127] on span ""lte"" at bounding box center [258, 122] width 10 height 7
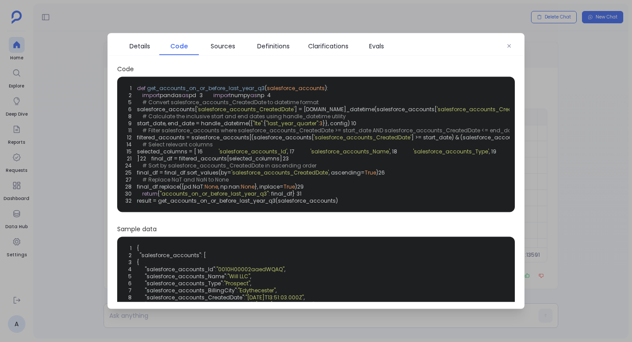
click at [501, 45] on div "Details Code Sources Definitions Clarifications Evals" at bounding box center [316, 44] width 417 height 22
click at [510, 45] on icon "button" at bounding box center [509, 45] width 5 height 5
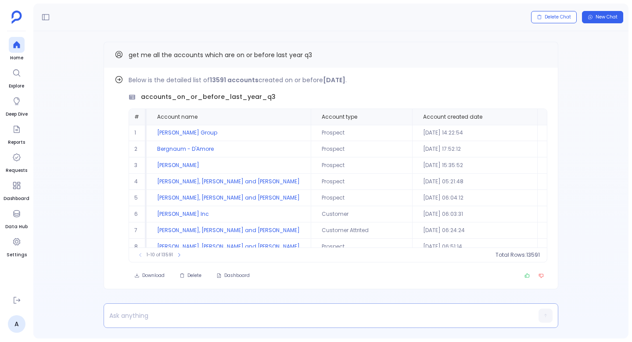
click at [264, 309] on div at bounding box center [314, 315] width 420 height 24
click at [262, 310] on p at bounding box center [314, 315] width 420 height 12
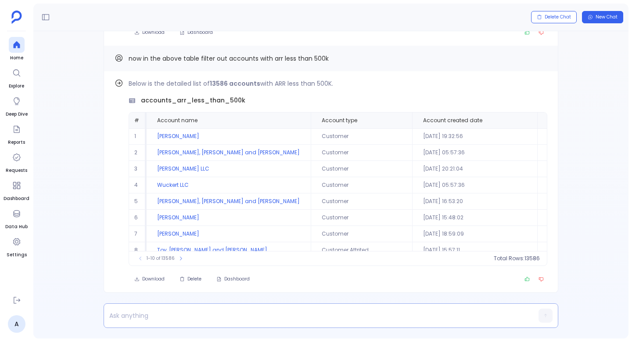
click at [211, 305] on div at bounding box center [314, 315] width 420 height 24
click at [208, 308] on div at bounding box center [314, 315] width 420 height 17
click at [198, 315] on p at bounding box center [314, 315] width 420 height 12
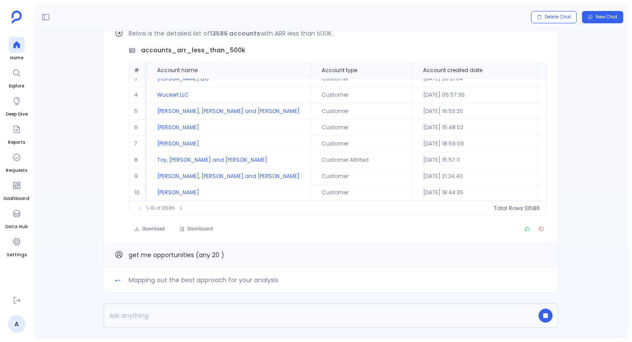
click at [154, 284] on span "Mapping out the best approach for your analysis" at bounding box center [204, 279] width 150 height 11
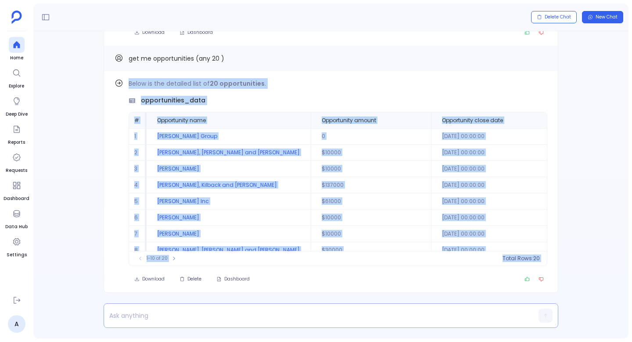
click at [169, 318] on p at bounding box center [314, 315] width 420 height 12
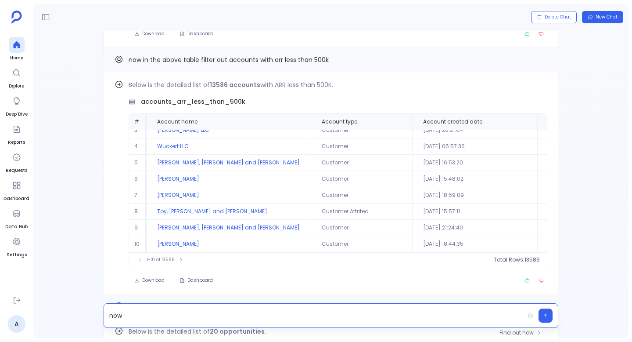
scroll to position [-309, 0]
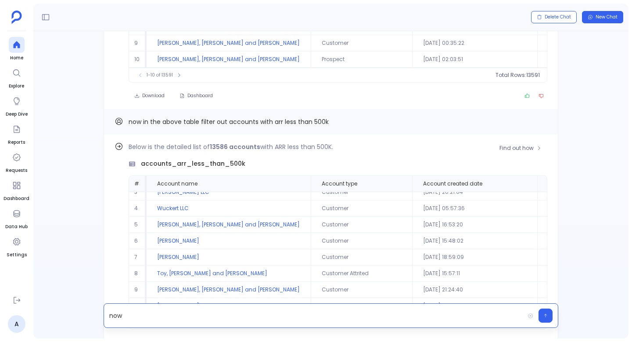
click at [163, 161] on span "accounts_arr_less_than_500k" at bounding box center [193, 163] width 104 height 9
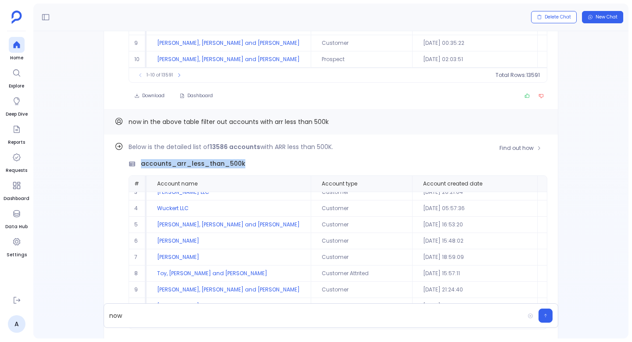
click at [163, 161] on span "accounts_arr_less_than_500k" at bounding box center [193, 163] width 104 height 9
copy span "accounts_arr_less_than_500k"
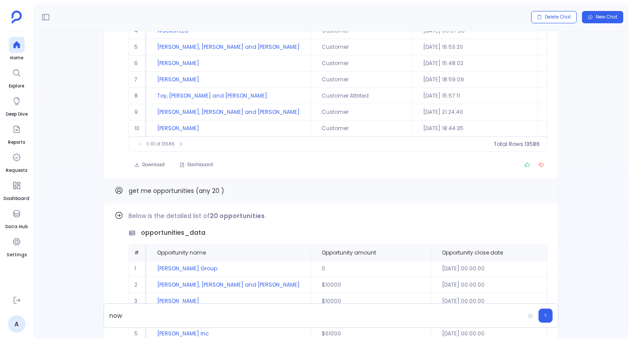
scroll to position [0, 0]
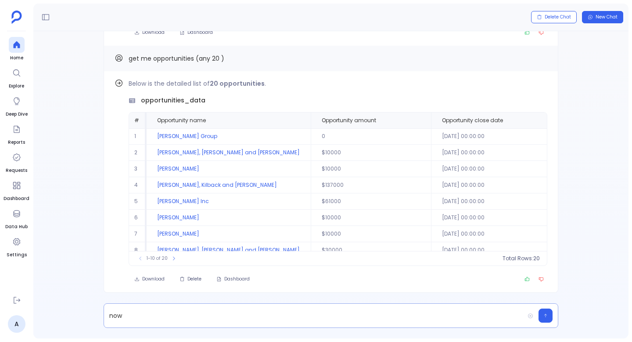
click at [172, 318] on p "now" at bounding box center [314, 315] width 420 height 12
click at [125, 319] on p "now accounts_arr_less_than_500k," at bounding box center [314, 315] width 420 height 12
click at [242, 313] on p "now to accounts_arr_less_than_500k," at bounding box center [314, 315] width 420 height 12
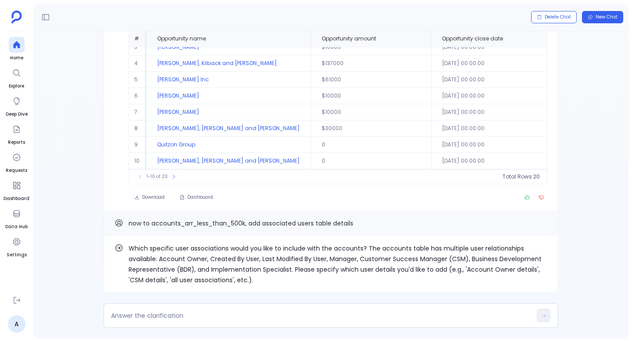
click at [377, 256] on p "Which specific user associations would you like to include with the accounts? T…" at bounding box center [338, 264] width 419 height 42
drag, startPoint x: 377, startPoint y: 256, endPoint x: 428, endPoint y: 255, distance: 51.8
click at [428, 255] on p "Which specific user associations would you like to include with the accounts? T…" at bounding box center [338, 264] width 419 height 42
click at [466, 258] on p "Which specific user associations would you like to include with the accounts? T…" at bounding box center [338, 264] width 419 height 42
copy p "Customer Success Manager (CSM),"
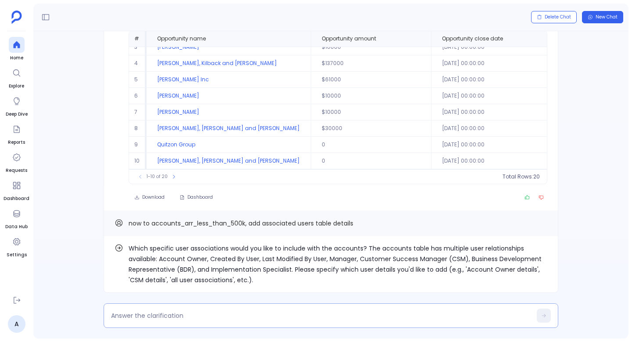
click at [263, 326] on div at bounding box center [331, 315] width 455 height 25
click at [263, 319] on textarea at bounding box center [321, 315] width 421 height 9
type textarea "Customer Success Manager (CSM)"
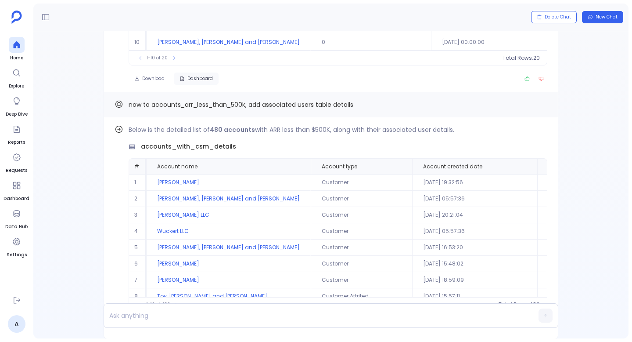
scroll to position [-95, 0]
